Goal: Information Seeking & Learning: Check status

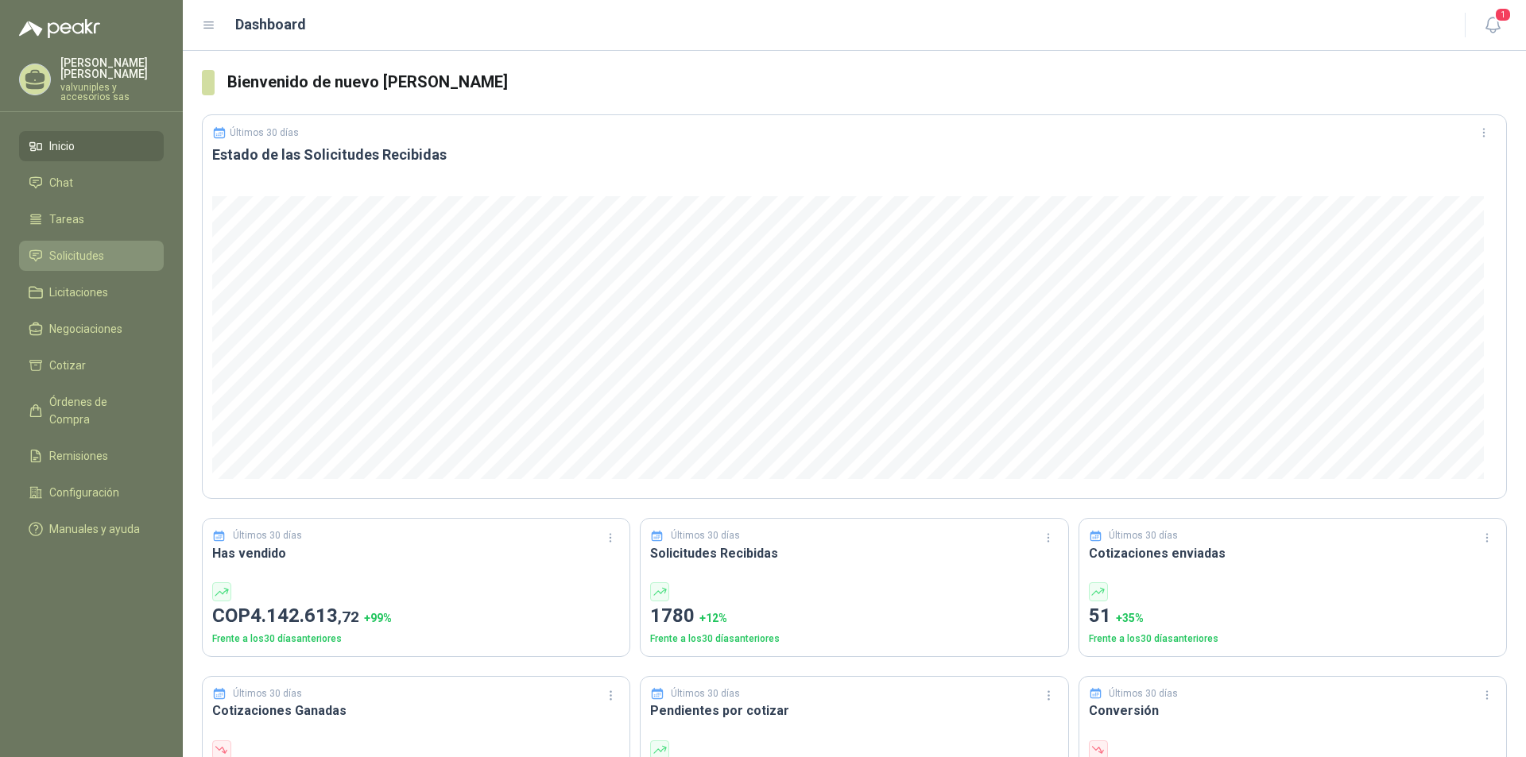
click at [77, 247] on span "Solicitudes" at bounding box center [76, 255] width 55 height 17
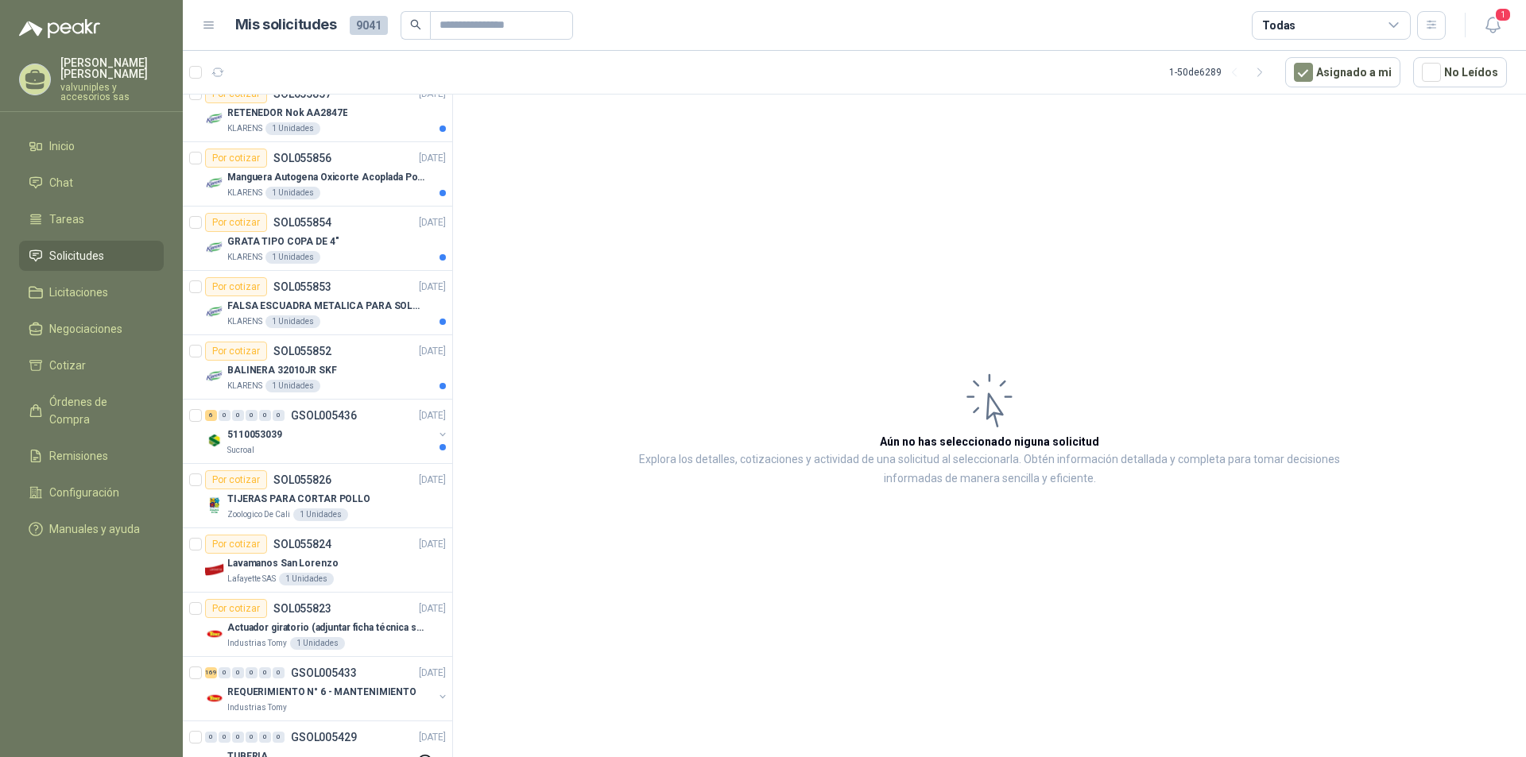
scroll to position [471, 0]
click at [268, 428] on p "5110053039" at bounding box center [254, 431] width 55 height 15
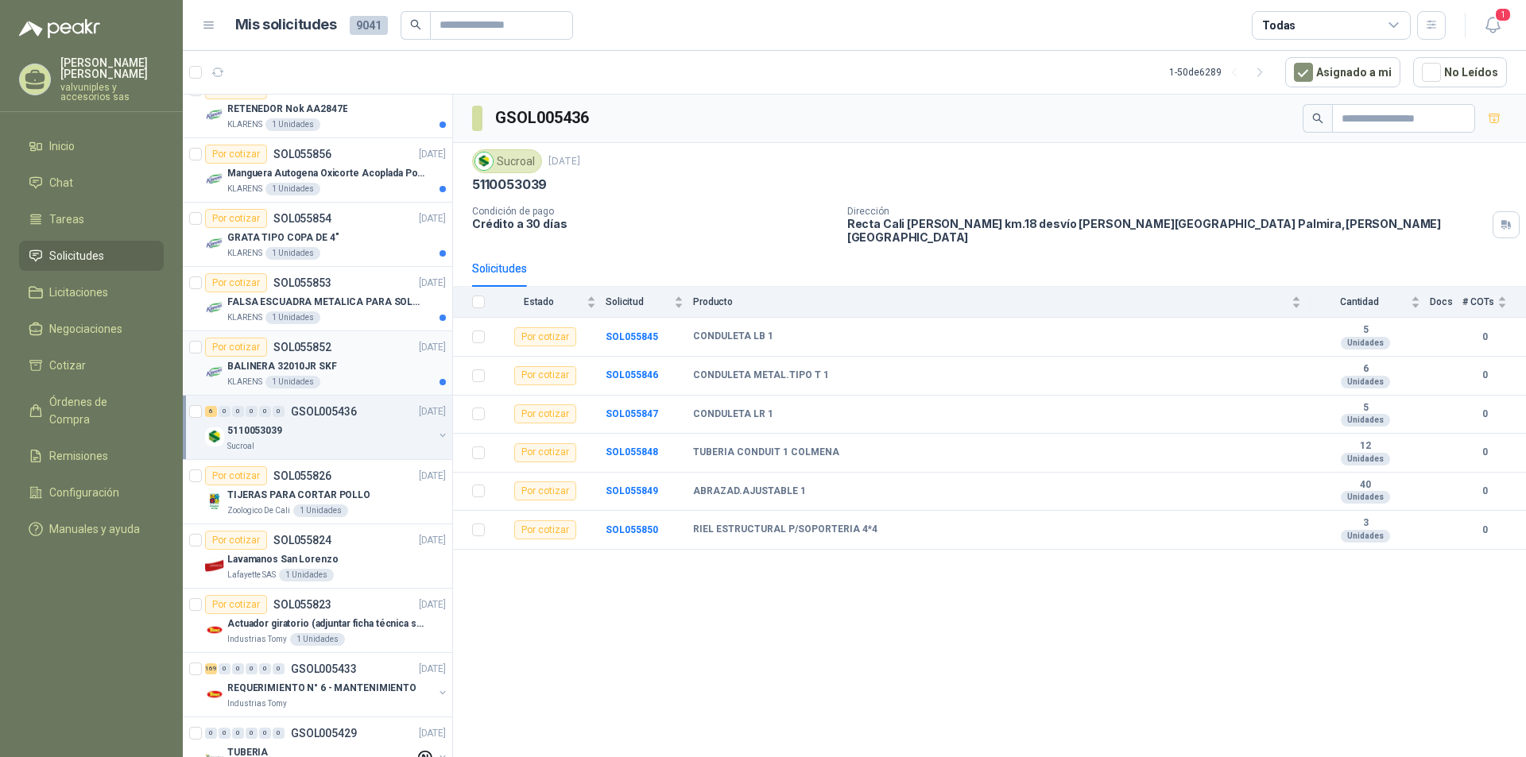
click at [300, 366] on p "BALINERA 32010JR SKF" at bounding box center [282, 366] width 110 height 15
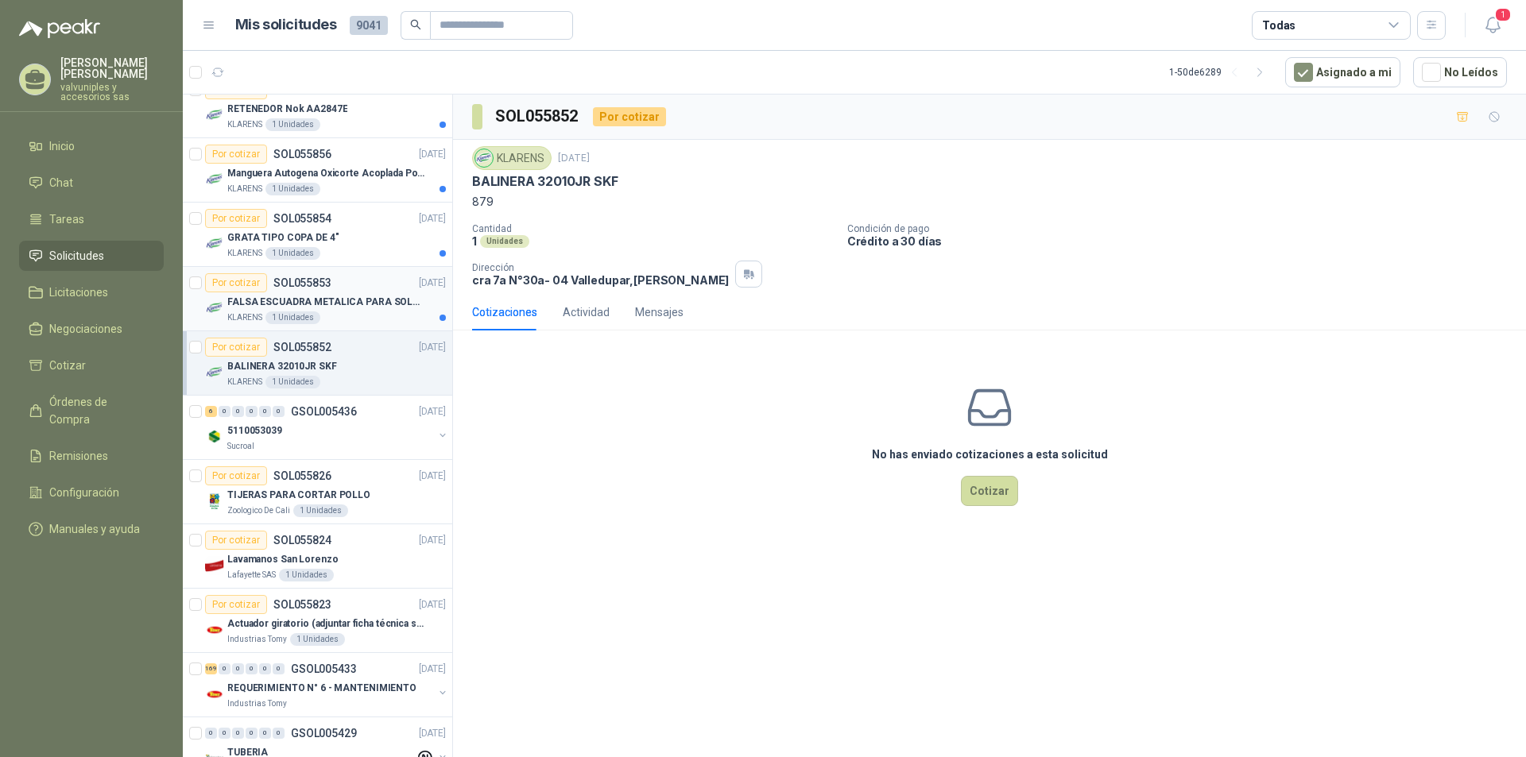
click at [281, 298] on p "FALSA ESCUADRA METALICA PARA SOLDADIRA" at bounding box center [326, 302] width 198 height 15
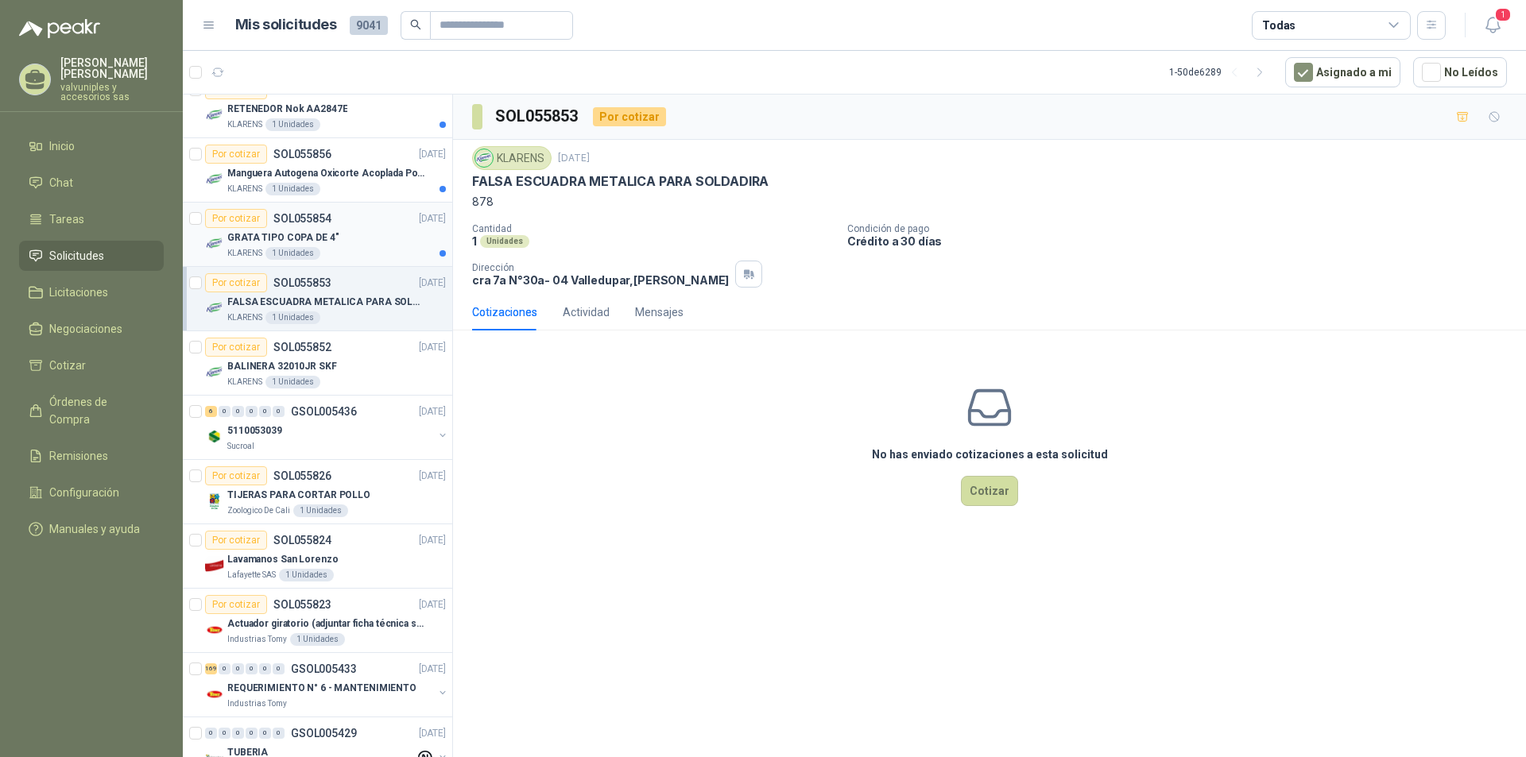
click at [255, 234] on p "GRATA TIPO COPA DE 4"" at bounding box center [282, 237] width 111 height 15
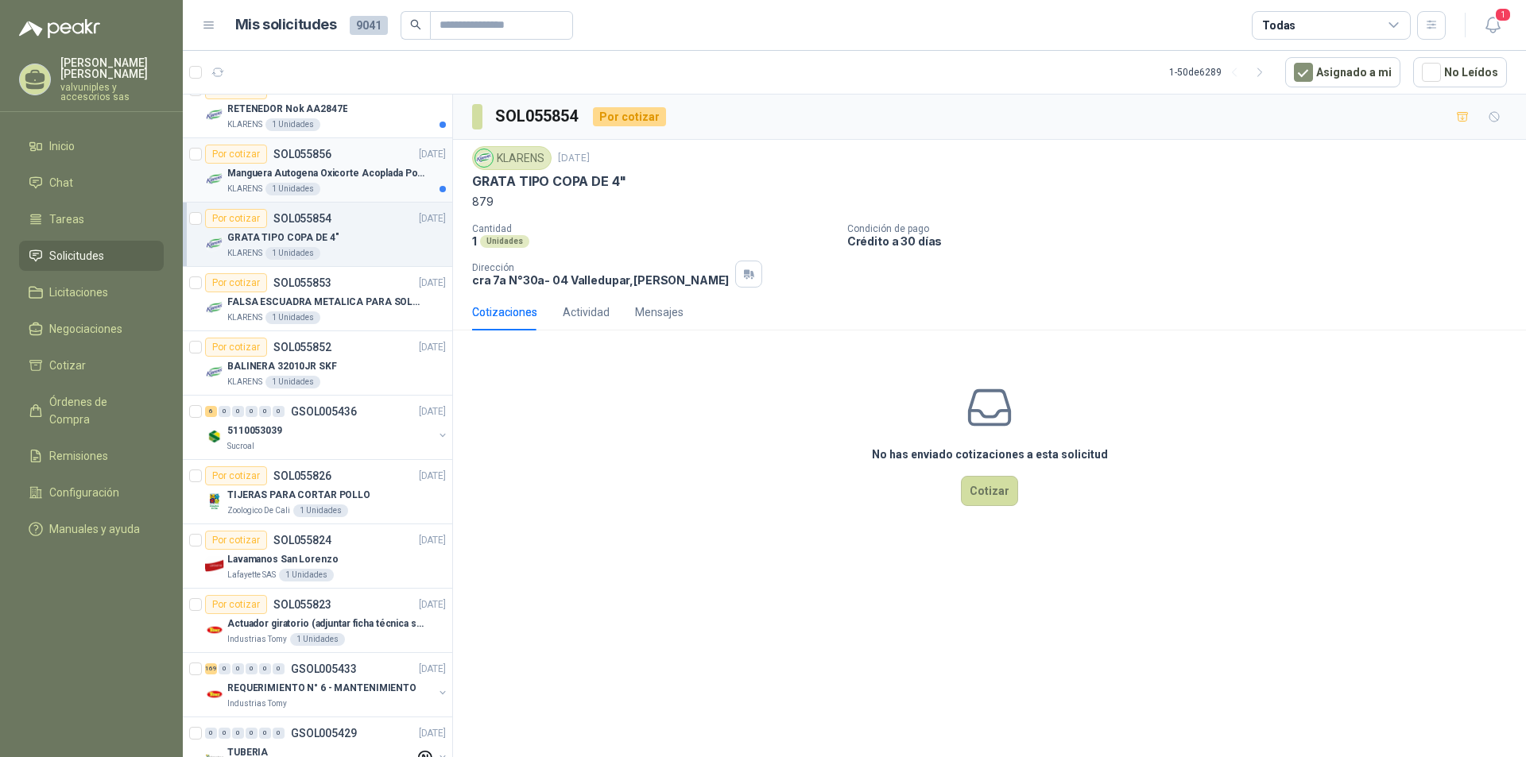
click at [250, 176] on p "Manguera Autogena Oxicorte Acoplada Por 10 Metros" at bounding box center [326, 173] width 198 height 15
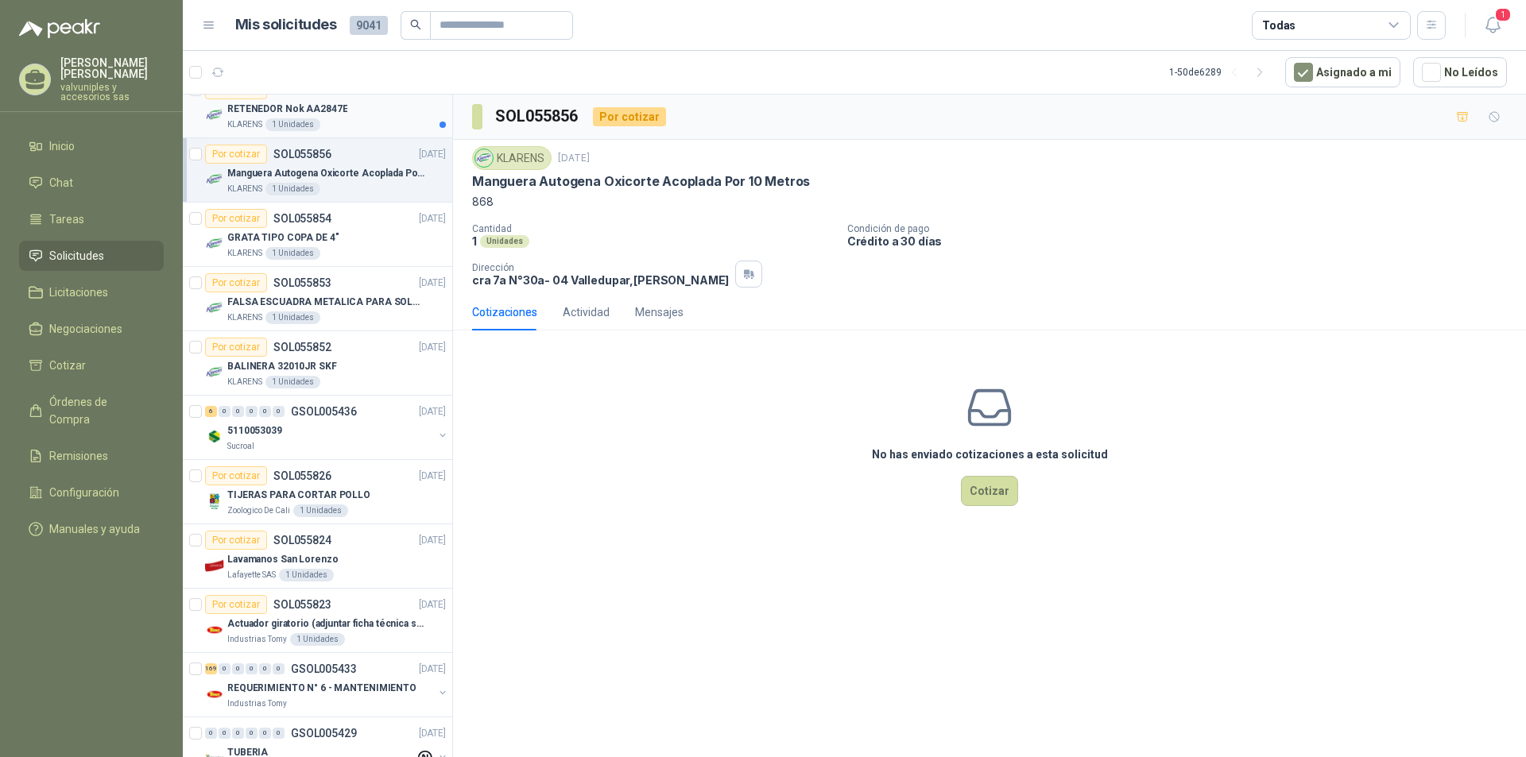
click at [267, 110] on p "RETENEDOR Nok AA2847E" at bounding box center [287, 109] width 120 height 15
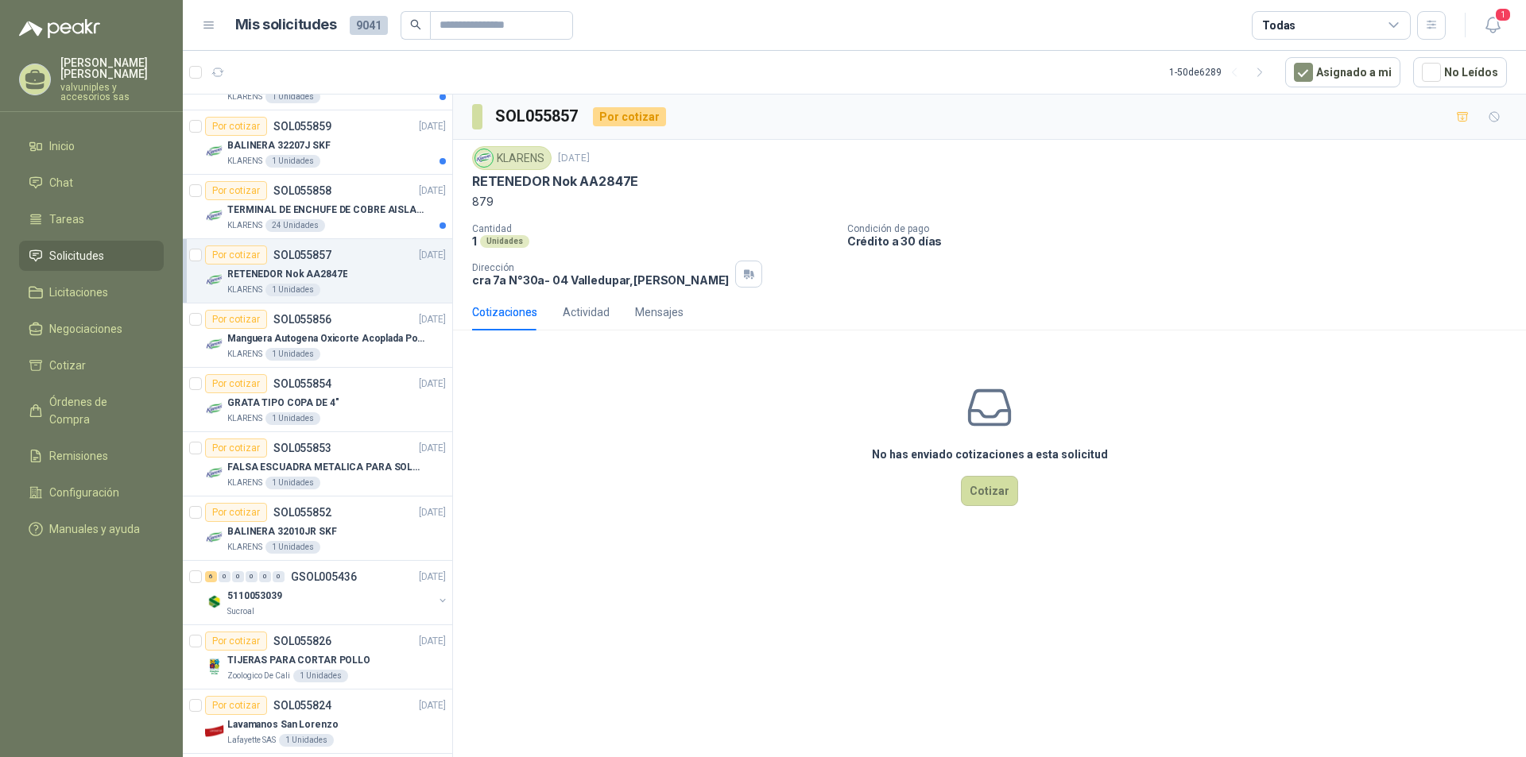
scroll to position [299, 0]
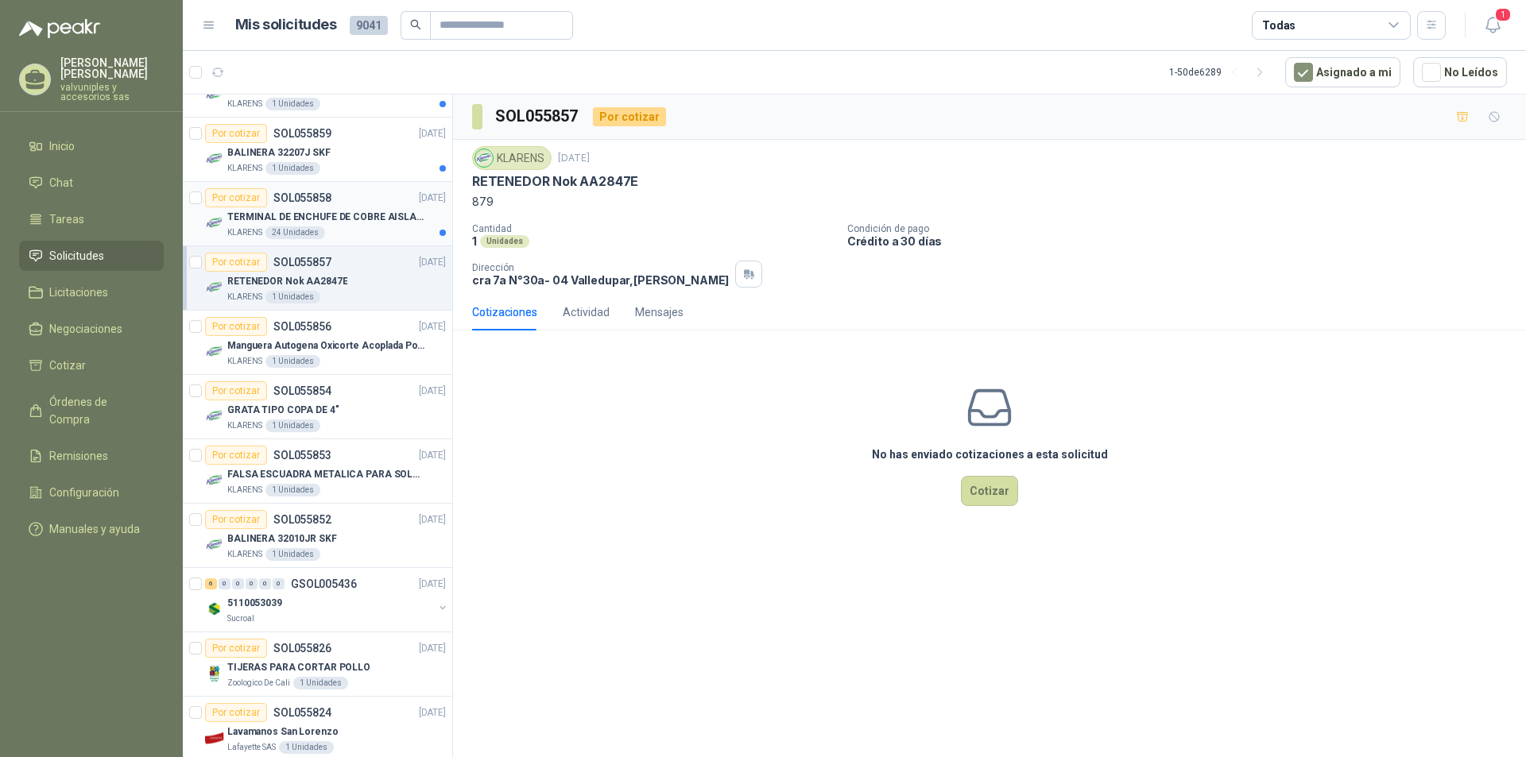
click at [269, 215] on p "TERMINAL DE ENCHUFE DE COBRE AISLADO PARA 12AWG" at bounding box center [326, 217] width 198 height 15
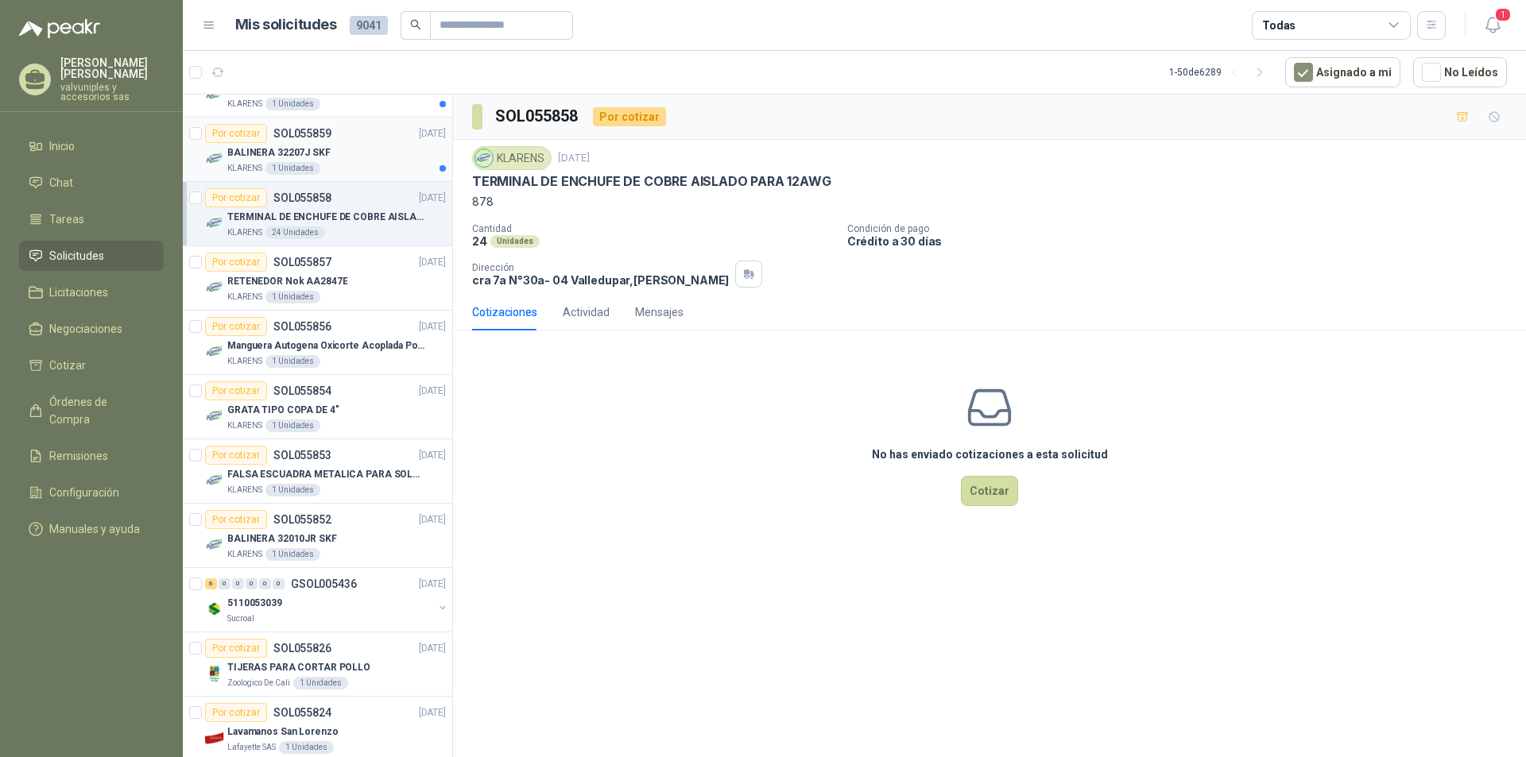
click at [292, 151] on p "BALINERA 32207J SKF" at bounding box center [278, 152] width 103 height 15
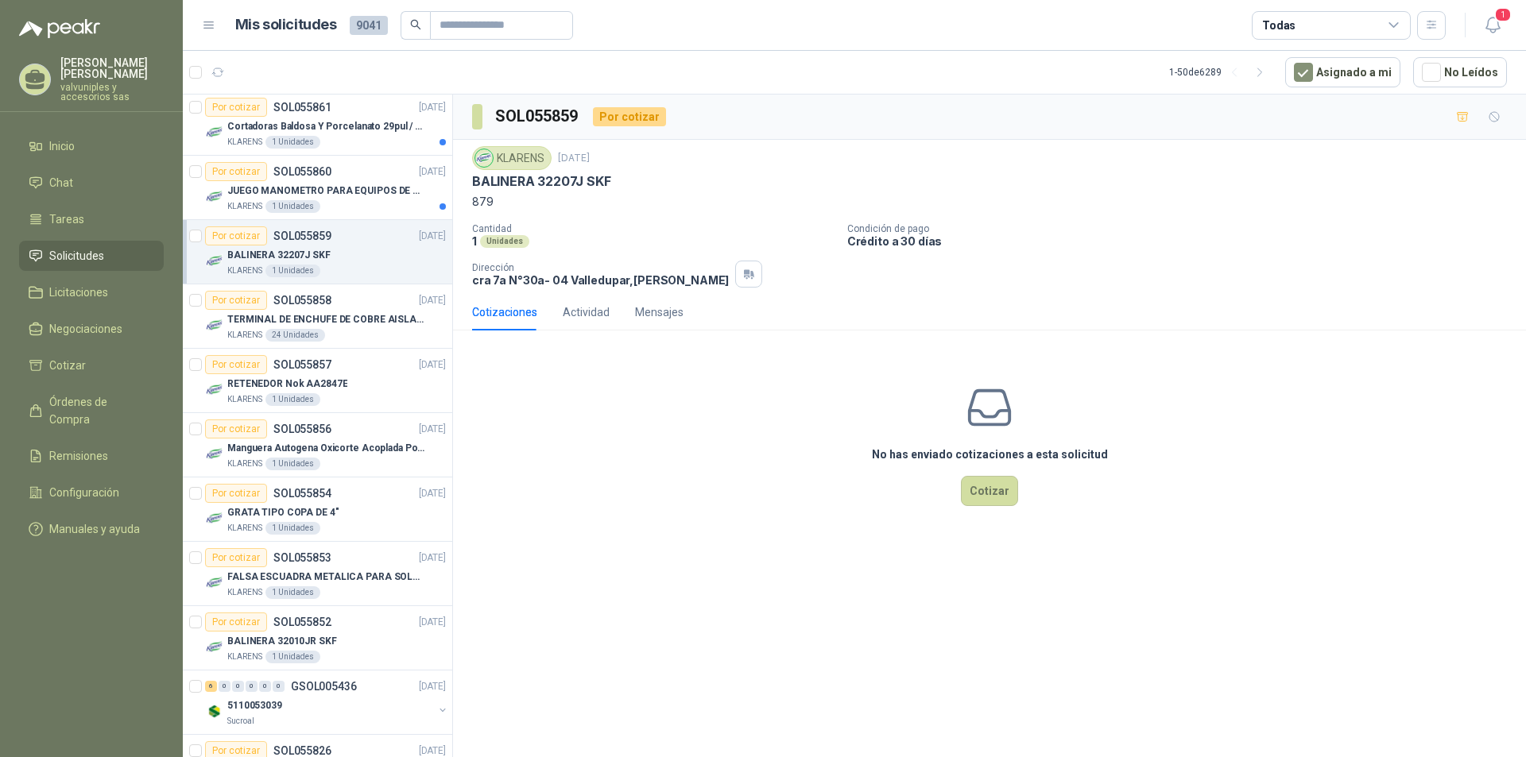
scroll to position [184, 0]
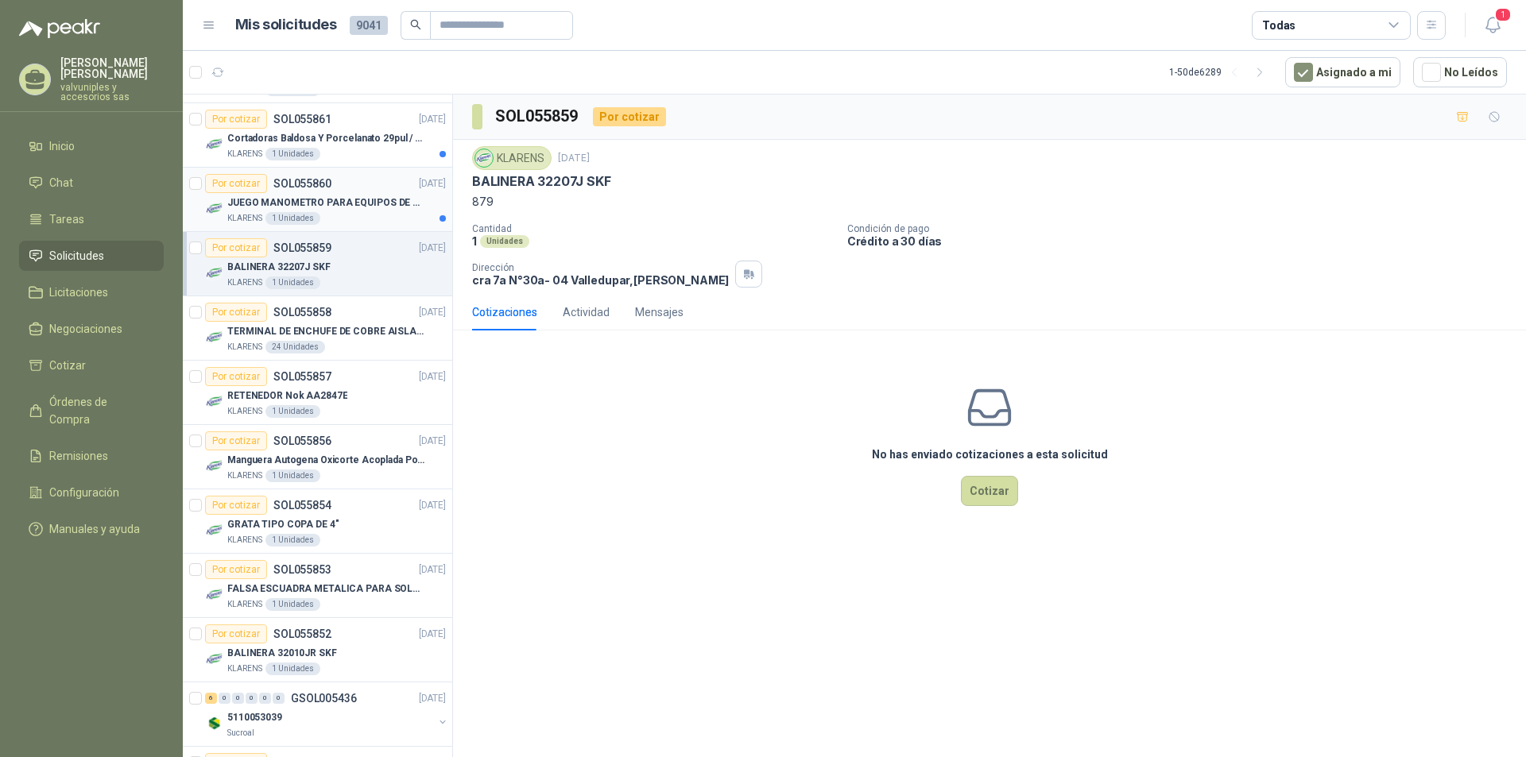
click at [302, 198] on p "JUEGO MANOMETRO PARA EQUIPOS DE ARGON Y OXICORTE [PERSON_NAME]" at bounding box center [326, 203] width 198 height 15
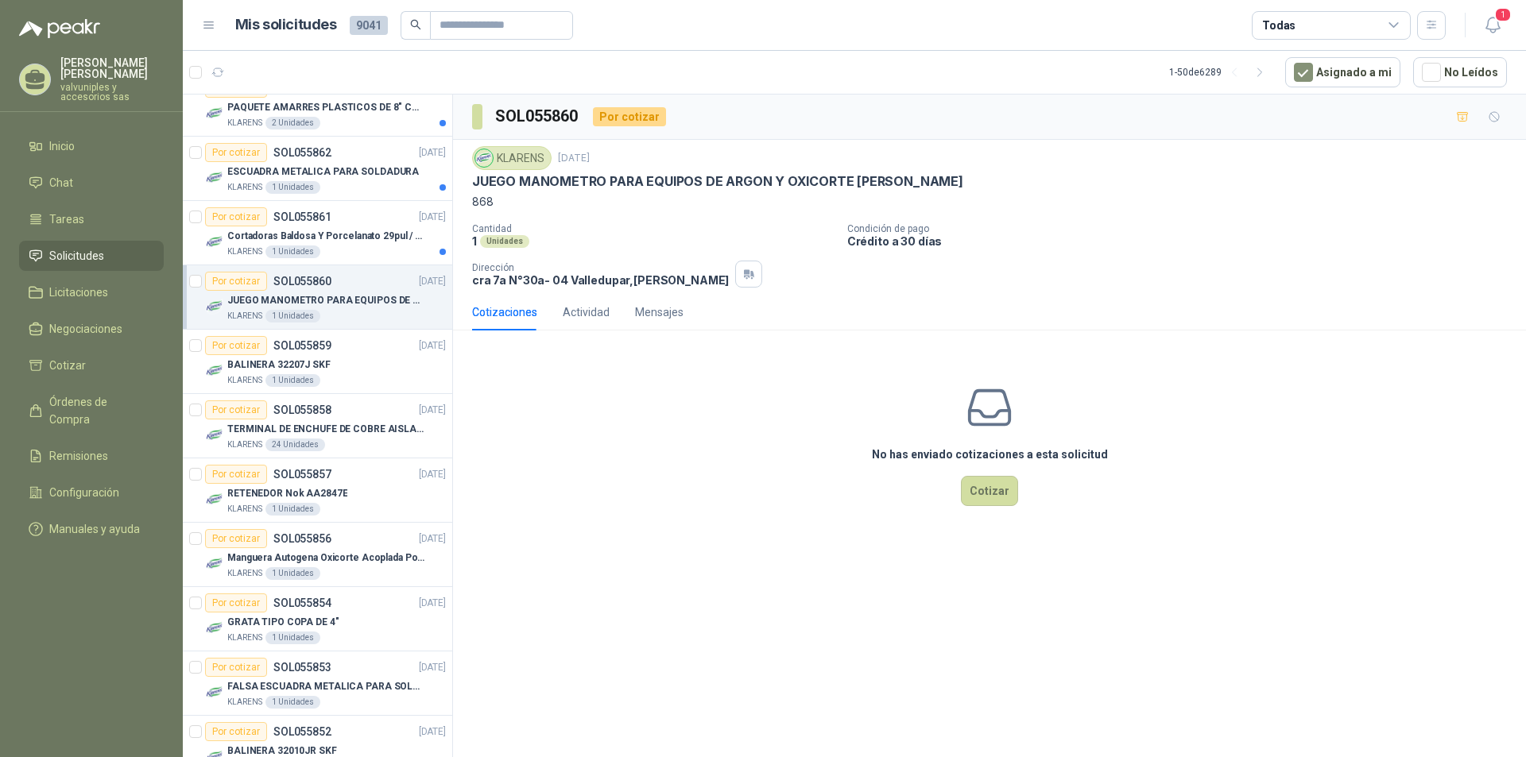
scroll to position [63, 0]
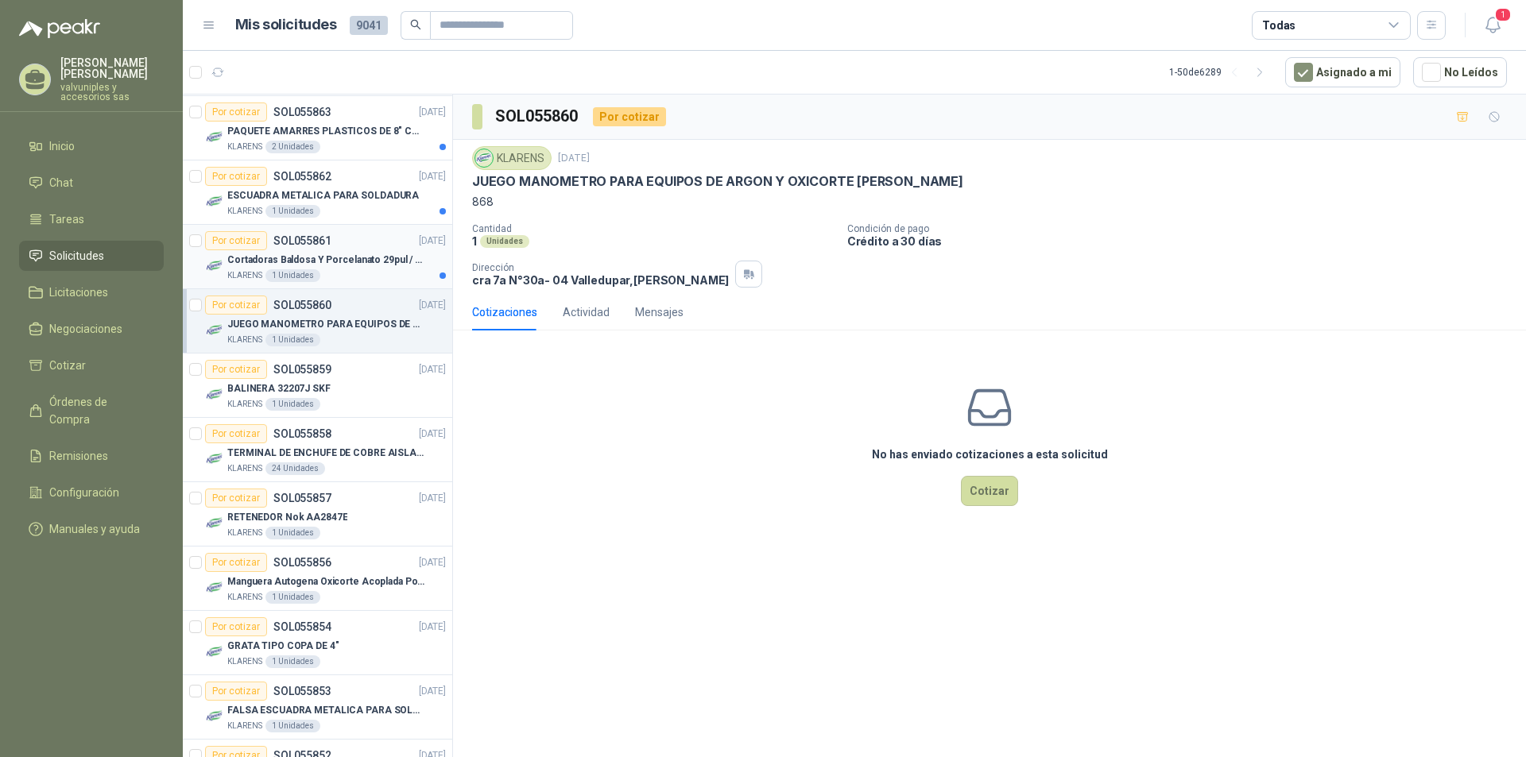
click at [273, 262] on p "Cortadoras Baldosa Y Porcelanato 29pul / 74cm - Truper 15827" at bounding box center [326, 260] width 198 height 15
click at [297, 198] on p "ESCUADRA METALICA PARA SOLDADURA" at bounding box center [323, 195] width 192 height 15
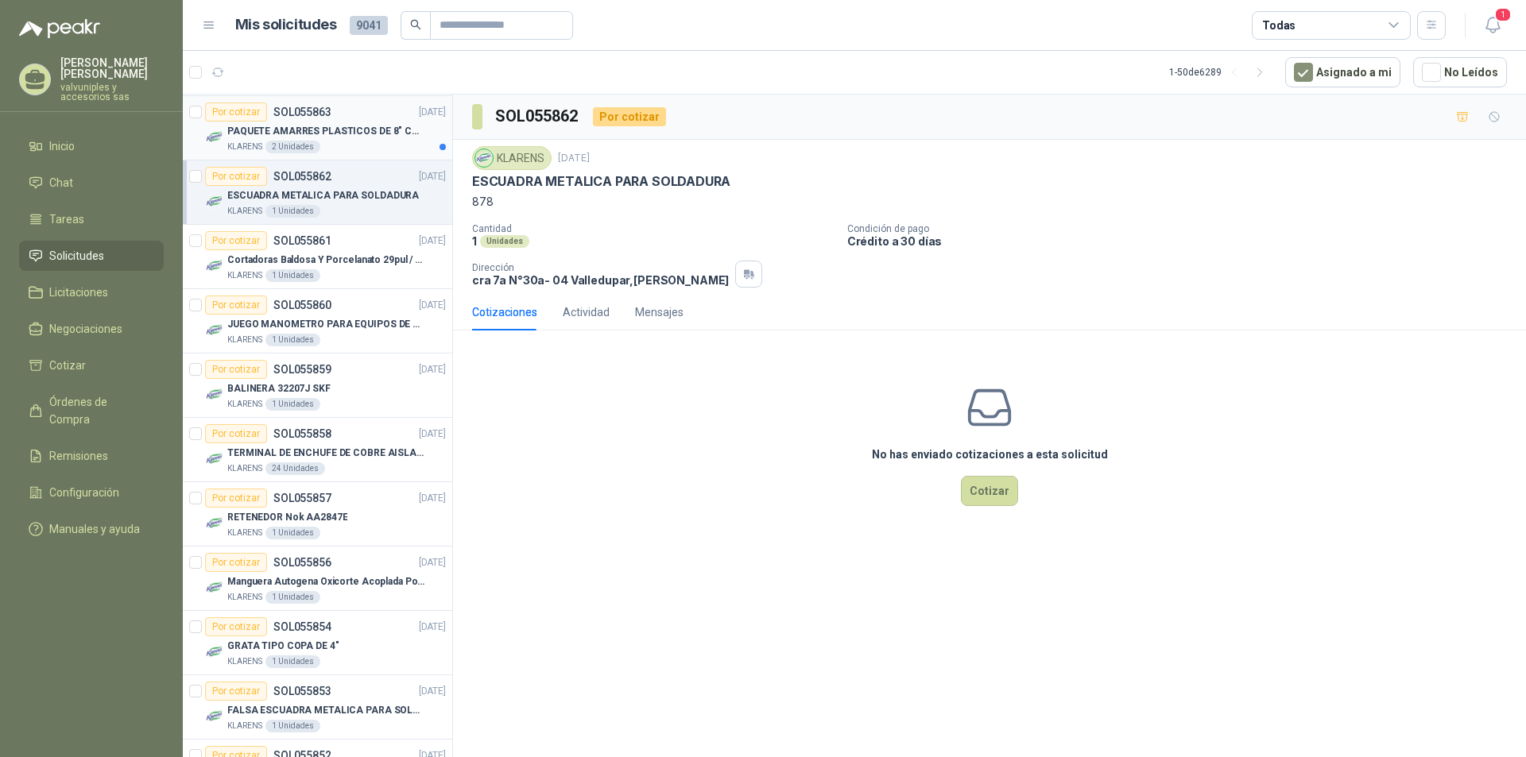
click at [296, 129] on p "PAQUETE AMARRES PLASTICOS DE 8" COLOR NEGRO" at bounding box center [326, 131] width 198 height 15
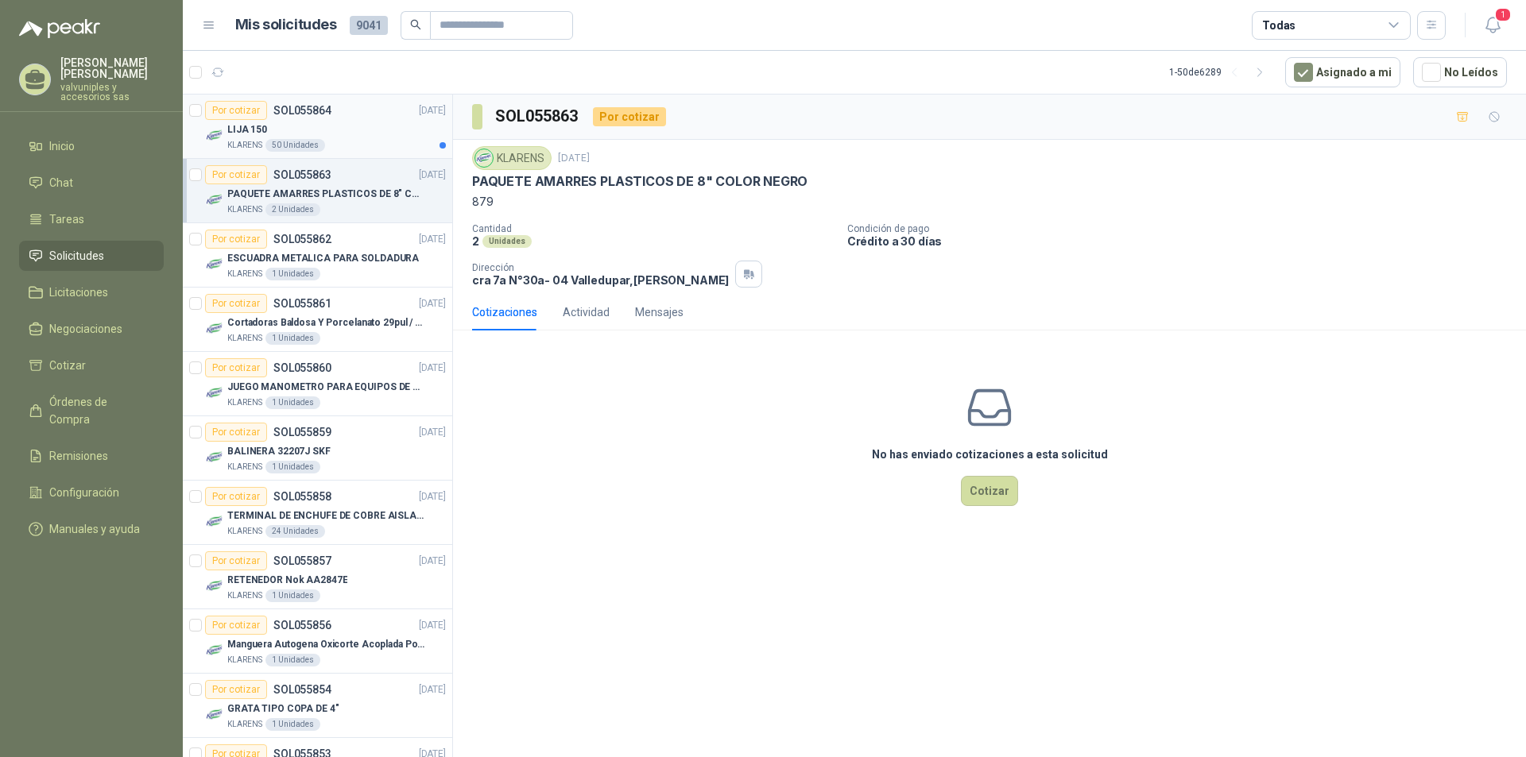
click at [242, 129] on p "LIJA 150" at bounding box center [247, 129] width 40 height 15
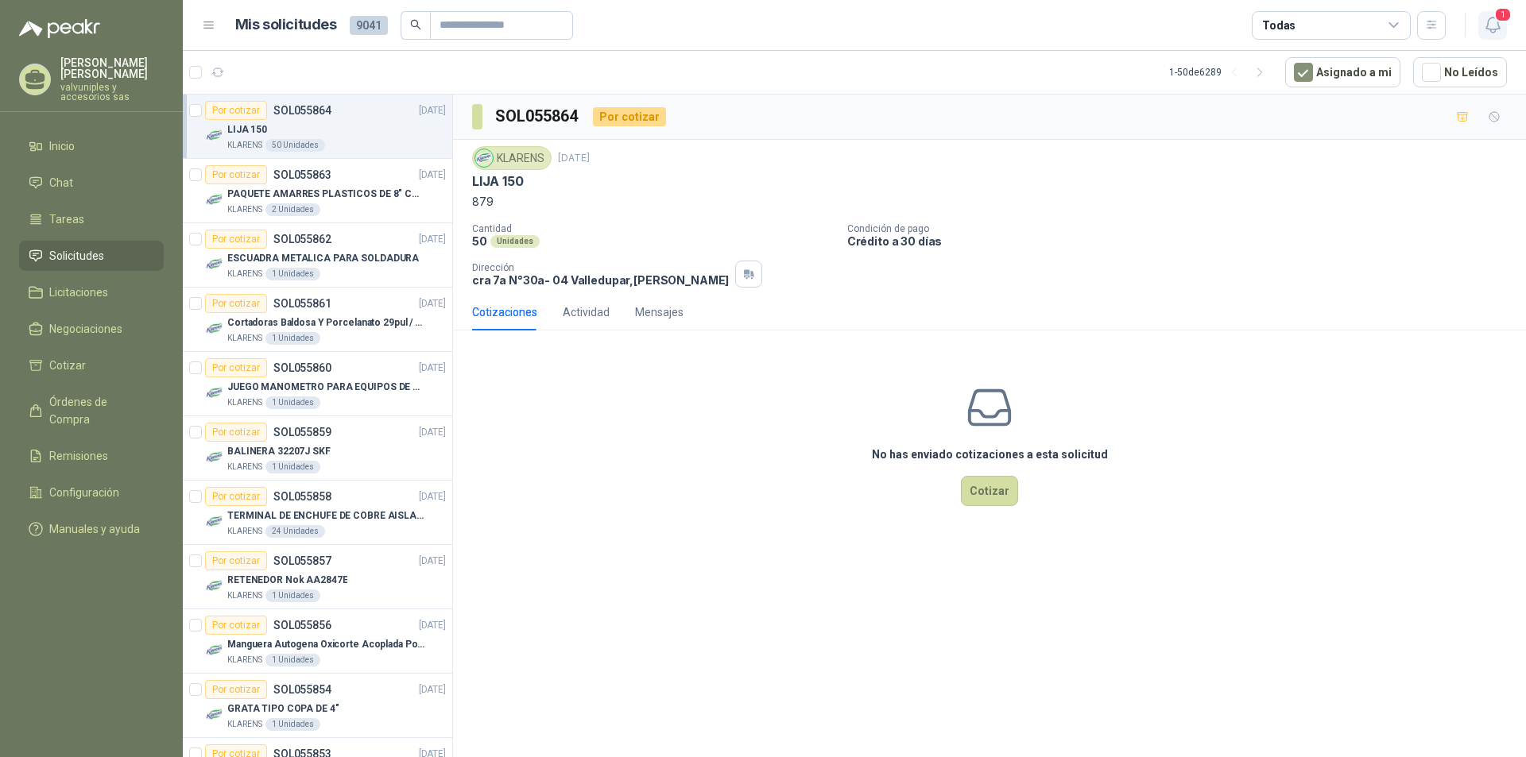
click at [1490, 29] on icon "button" at bounding box center [1492, 24] width 14 height 15
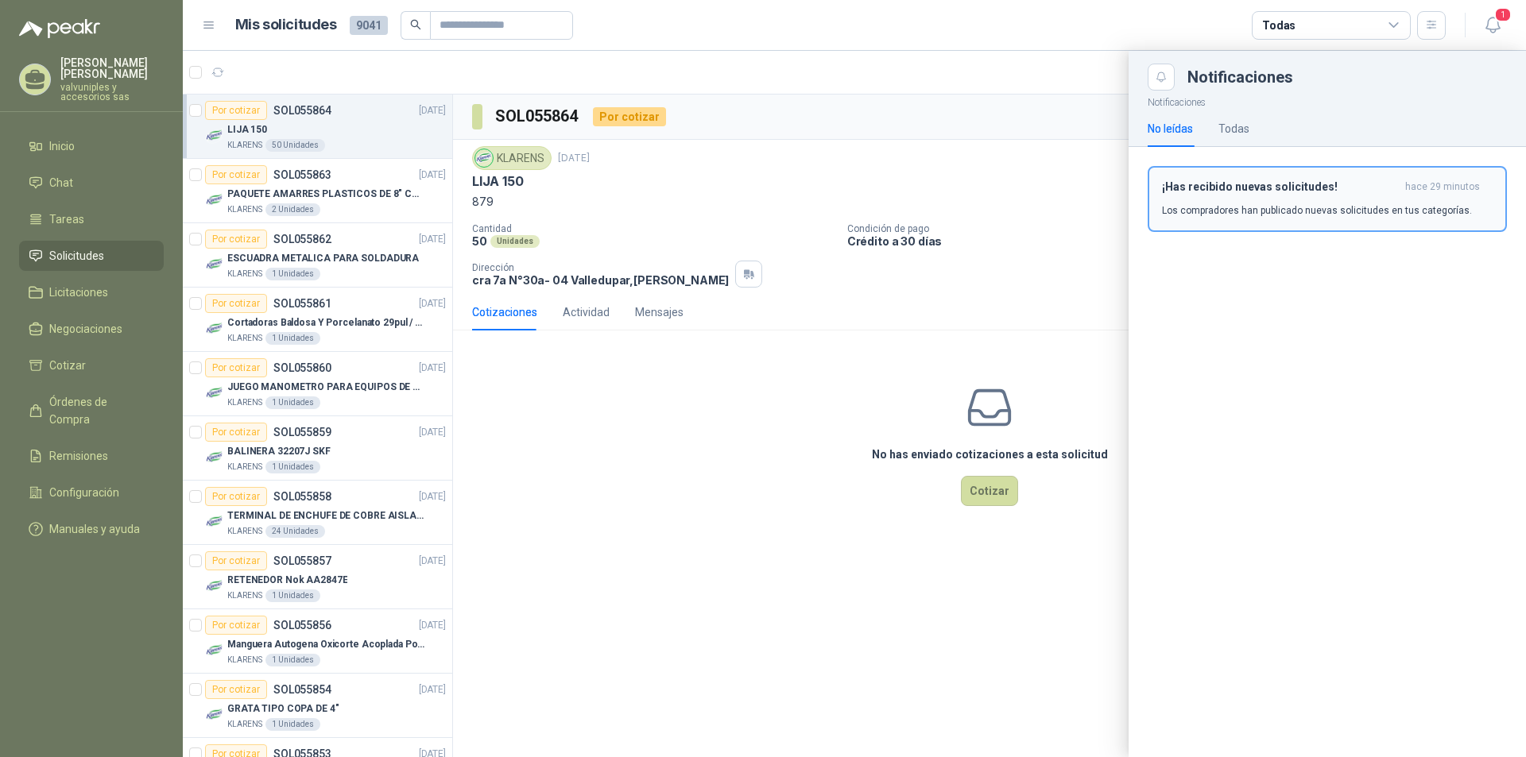
click at [1291, 185] on h3 "¡Has recibido nuevas solicitudes!" at bounding box center [1280, 187] width 237 height 14
